Goal: Task Accomplishment & Management: Use online tool/utility

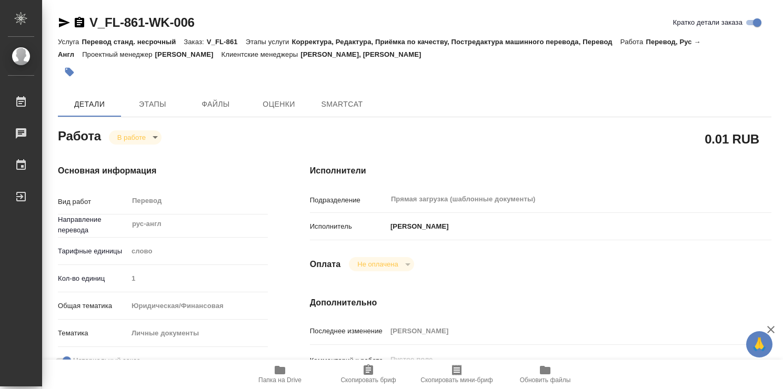
type textarea "x"
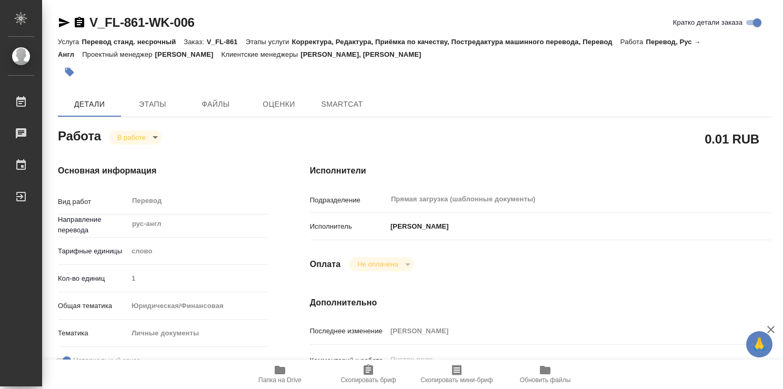
type textarea "x"
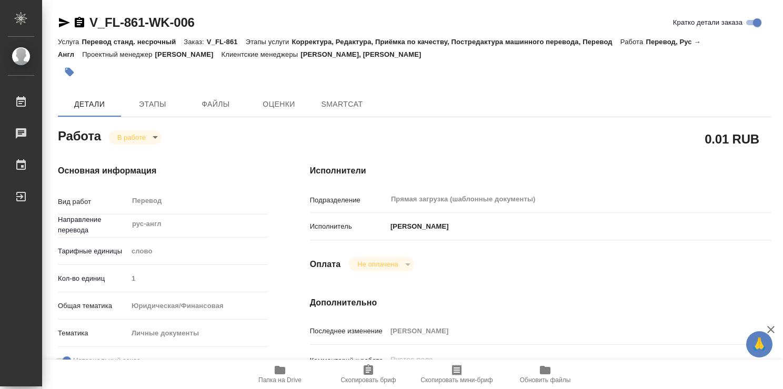
type textarea "x"
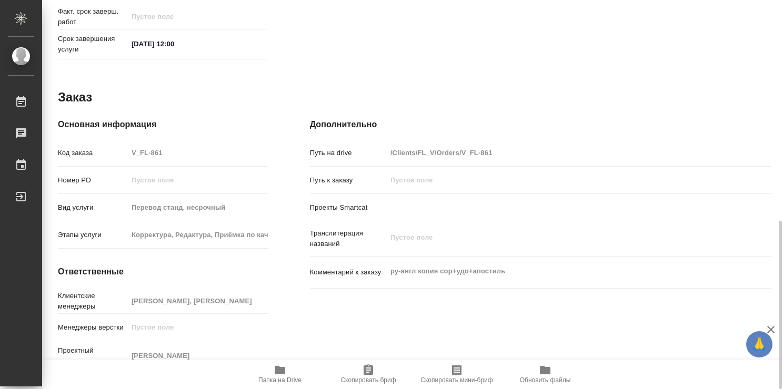
type textarea "x"
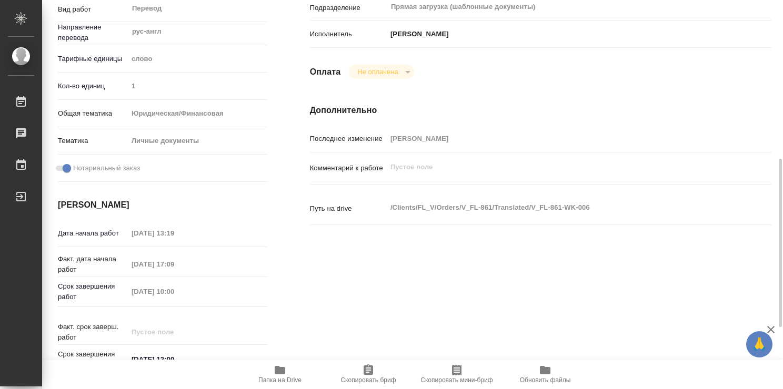
scroll to position [140, 0]
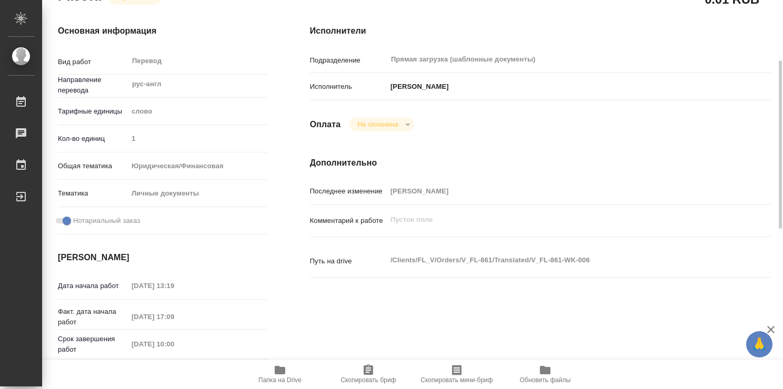
type textarea "x"
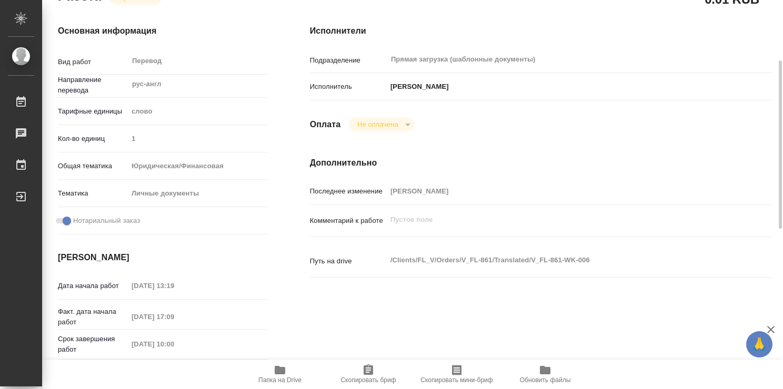
scroll to position [0, 0]
